Goal: Entertainment & Leisure: Consume media (video, audio)

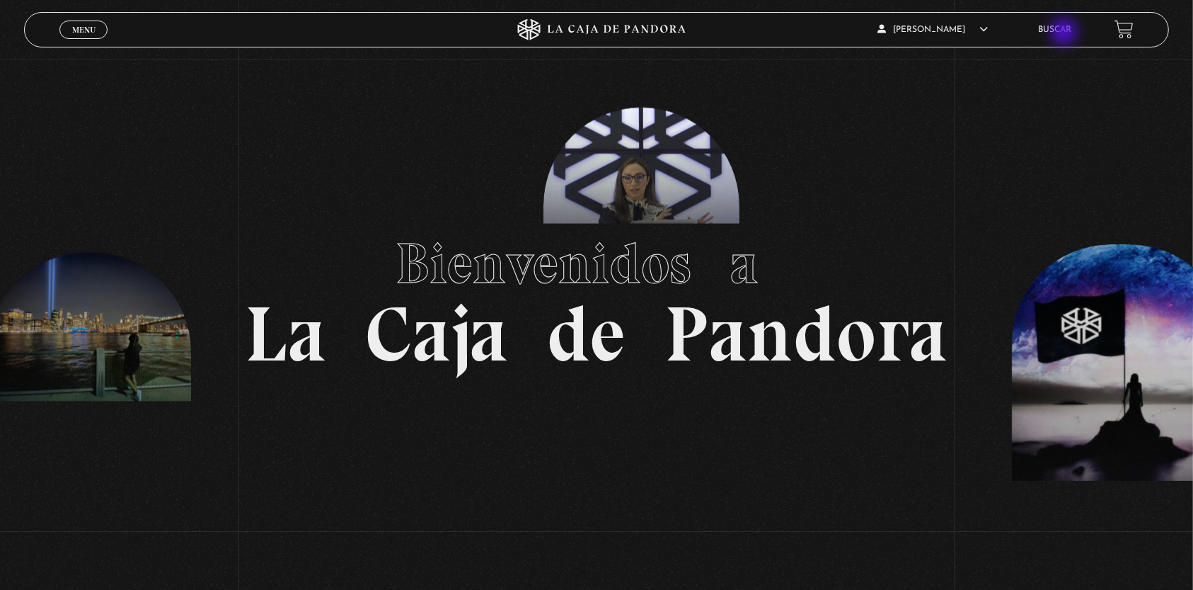
click at [1067, 33] on link "Buscar" at bounding box center [1055, 29] width 33 height 8
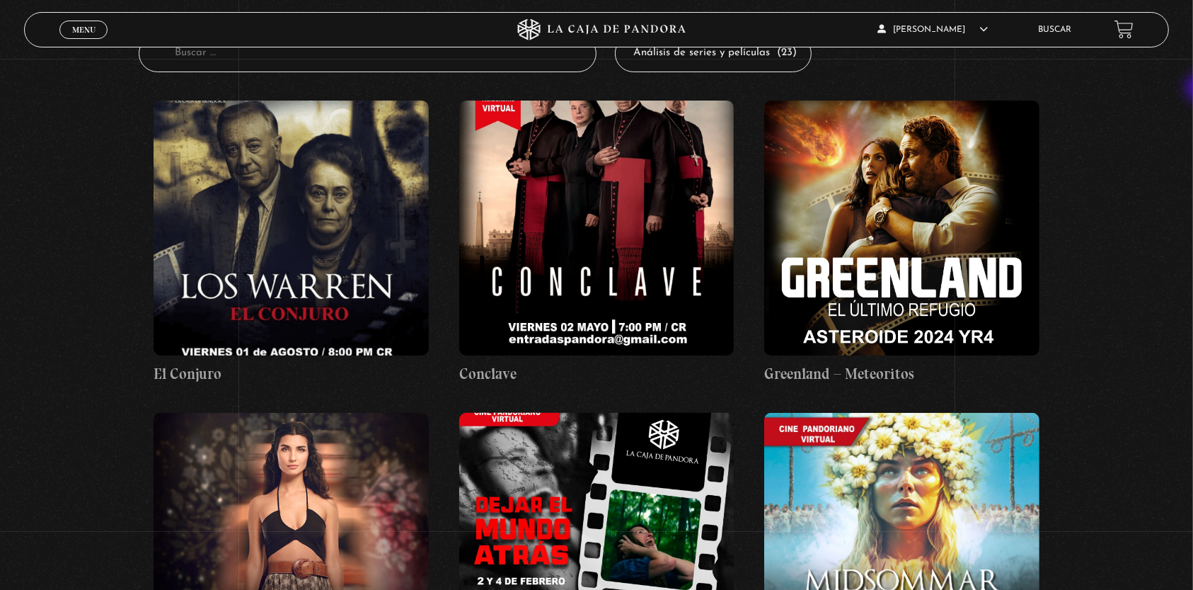
scroll to position [565, 0]
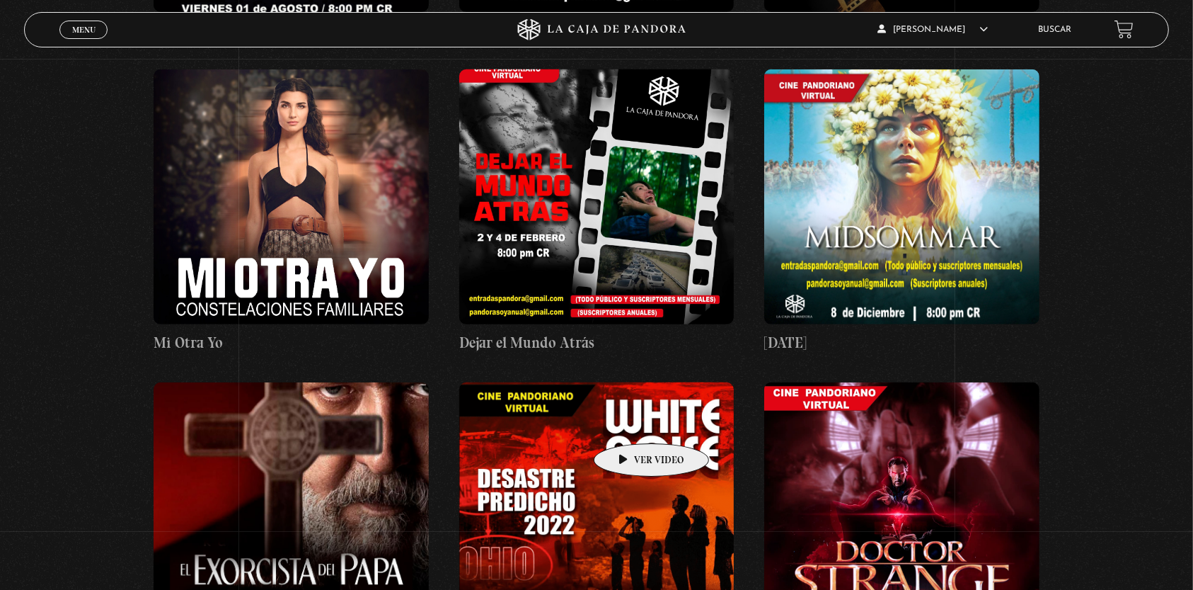
click at [626, 423] on figure at bounding box center [596, 509] width 275 height 255
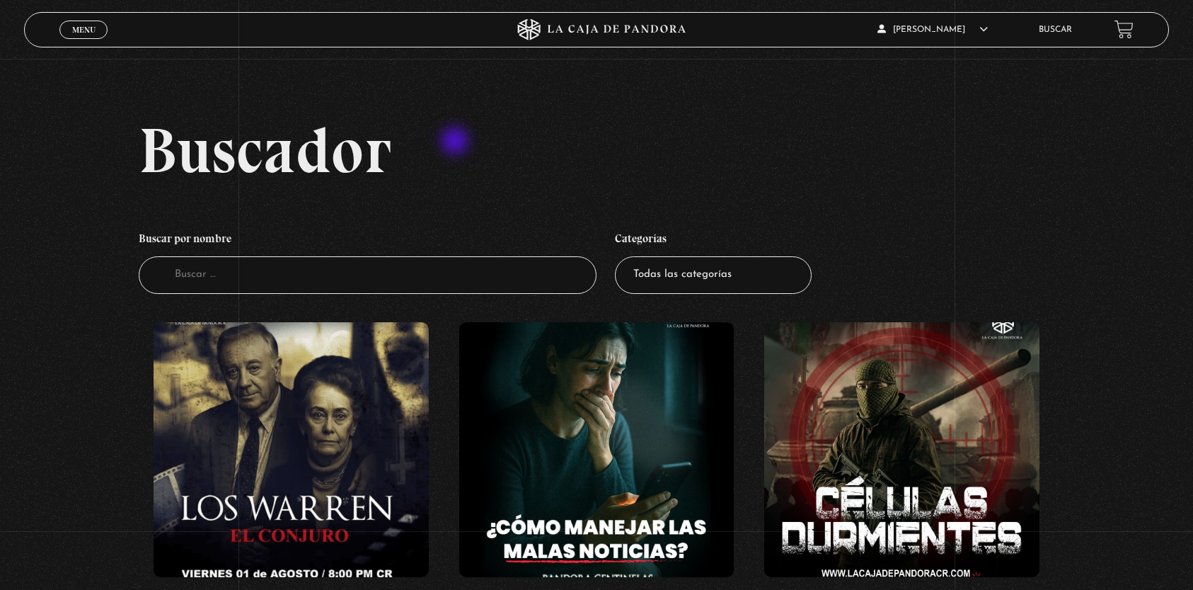
click at [789, 285] on select "Todas las categorías 11:11 Humanitario (1) Amo los Lunes (2) Análisis de series…" at bounding box center [713, 275] width 197 height 38
select select "series-y-peliculas"
click at [622, 256] on select "Todas las categorías 11:11 Humanitario (1) Amo los Lunes (2) Análisis de series…" at bounding box center [713, 275] width 197 height 38
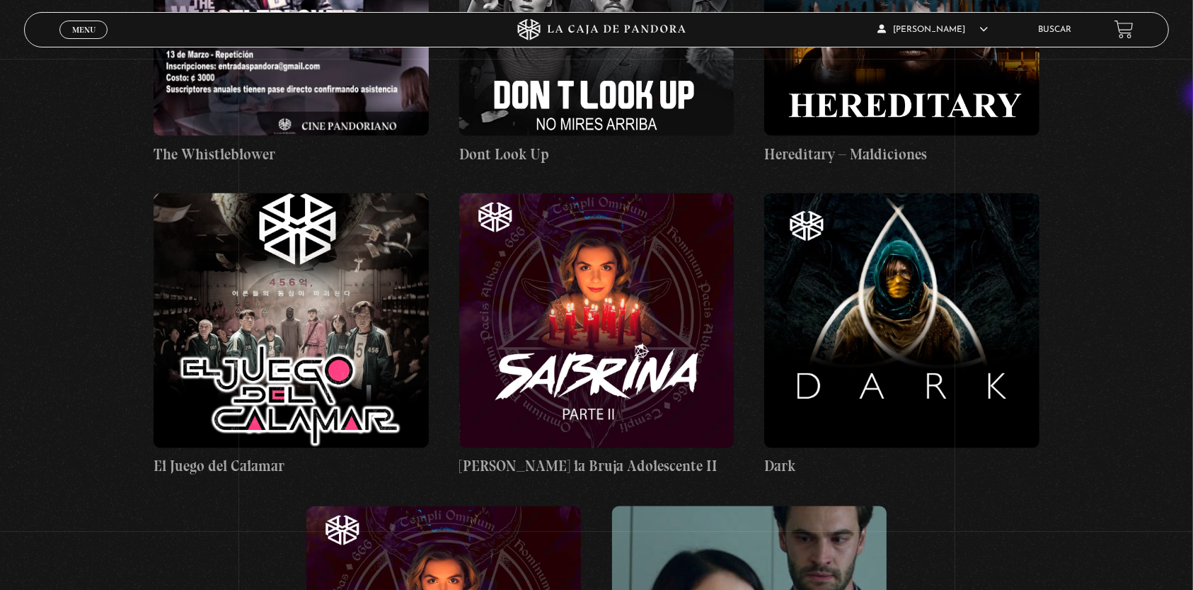
scroll to position [1983, 0]
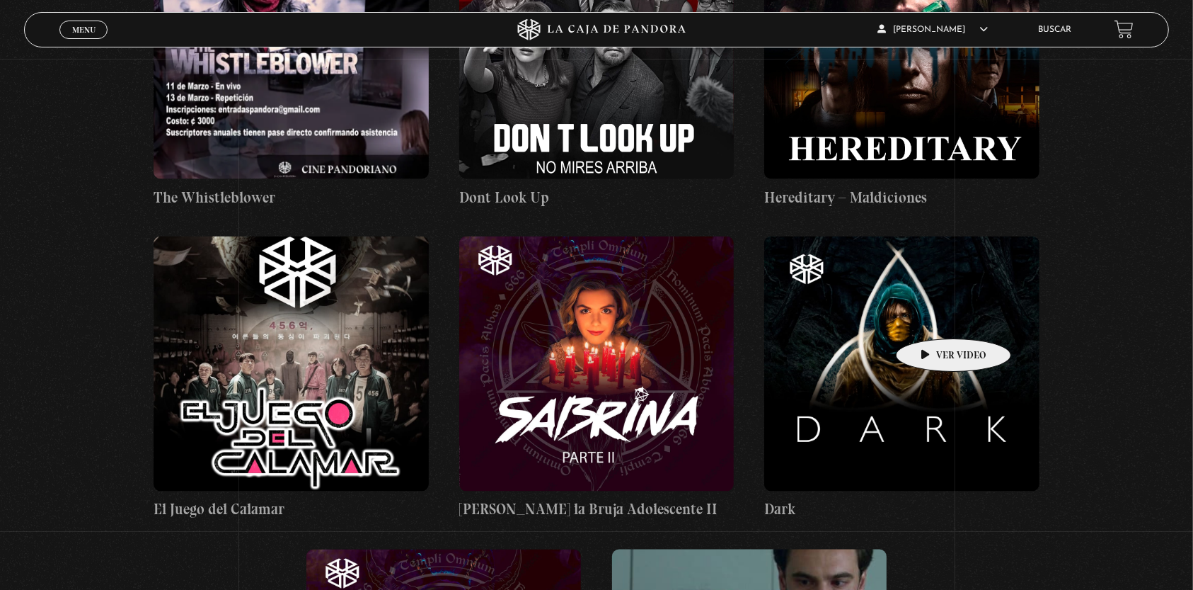
click at [932, 317] on figure at bounding box center [902, 363] width 275 height 255
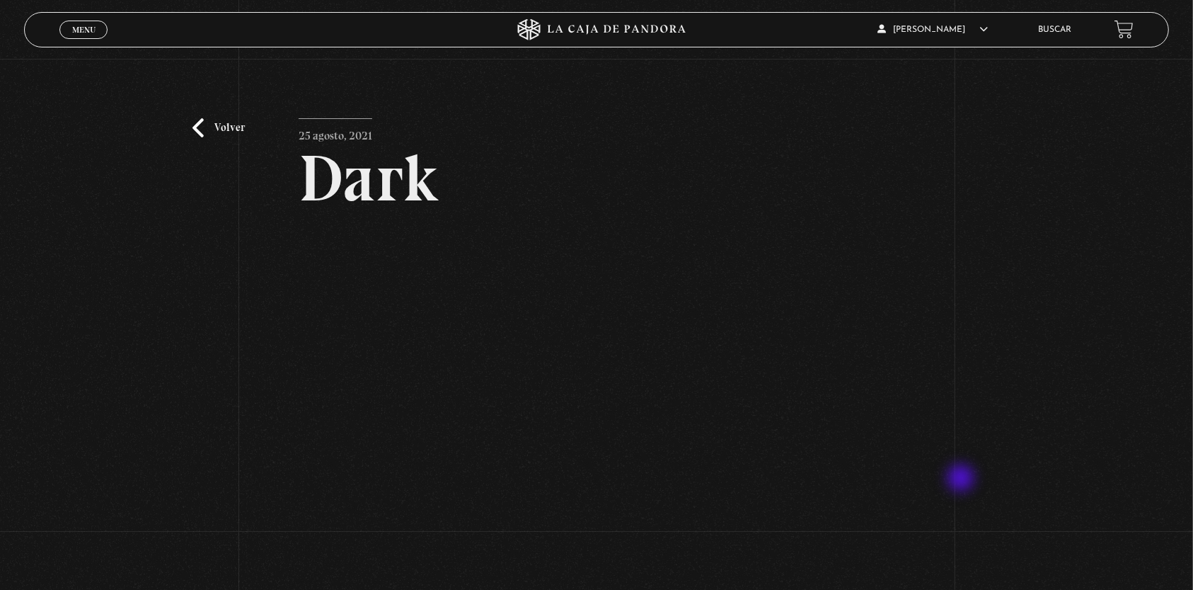
click at [963, 479] on div "Volver 25 agosto, 2021 Dark WhatsApp Twitter Messenger Email" at bounding box center [596, 346] width 1193 height 574
click at [1067, 30] on link "Buscar" at bounding box center [1055, 29] width 33 height 8
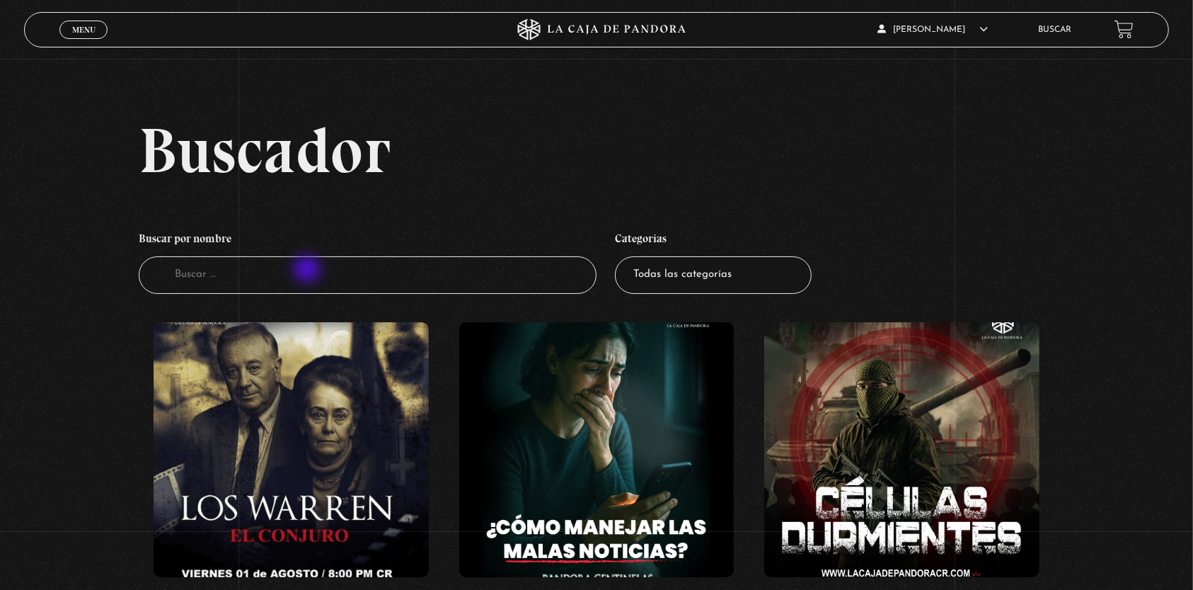
click at [308, 270] on input "Buscador" at bounding box center [368, 275] width 458 height 38
type input "red"
click at [299, 372] on figure at bounding box center [291, 449] width 275 height 255
